Goal: Use online tool/utility: Utilize a website feature to perform a specific function

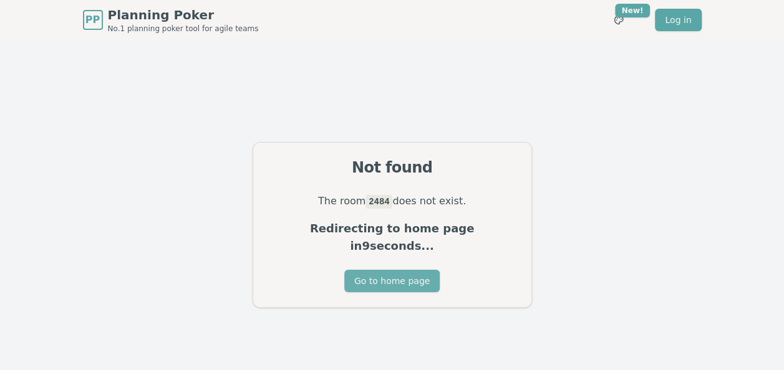
click at [381, 271] on button "Go to home page" at bounding box center [391, 281] width 95 height 22
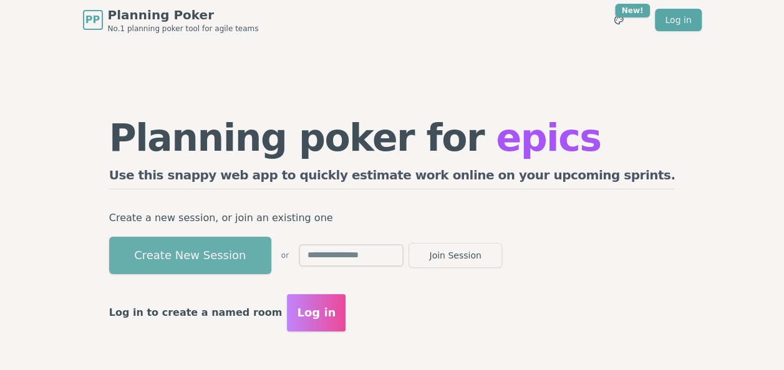
click at [271, 256] on button "Create New Session" at bounding box center [190, 255] width 162 height 37
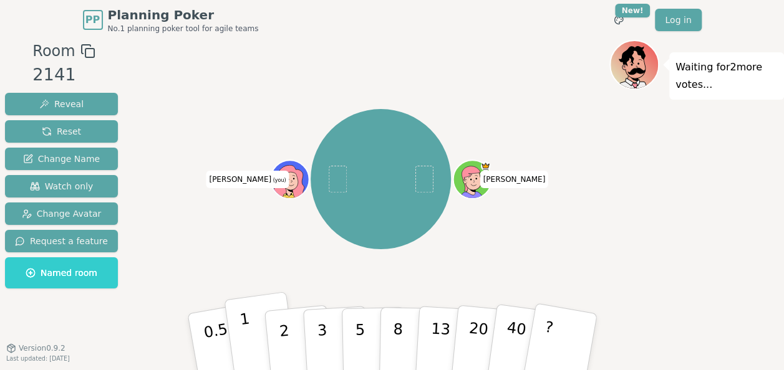
click at [237, 337] on button "1" at bounding box center [261, 342] width 74 height 101
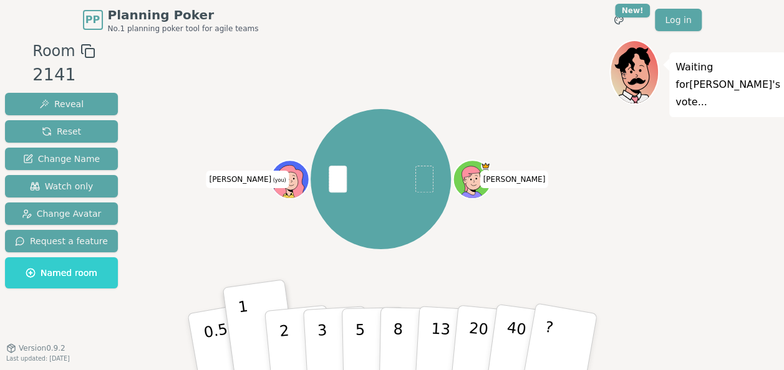
click at [186, 245] on div "Khushboo Sathish (you)" at bounding box center [380, 179] width 457 height 234
